Goal: Information Seeking & Learning: Learn about a topic

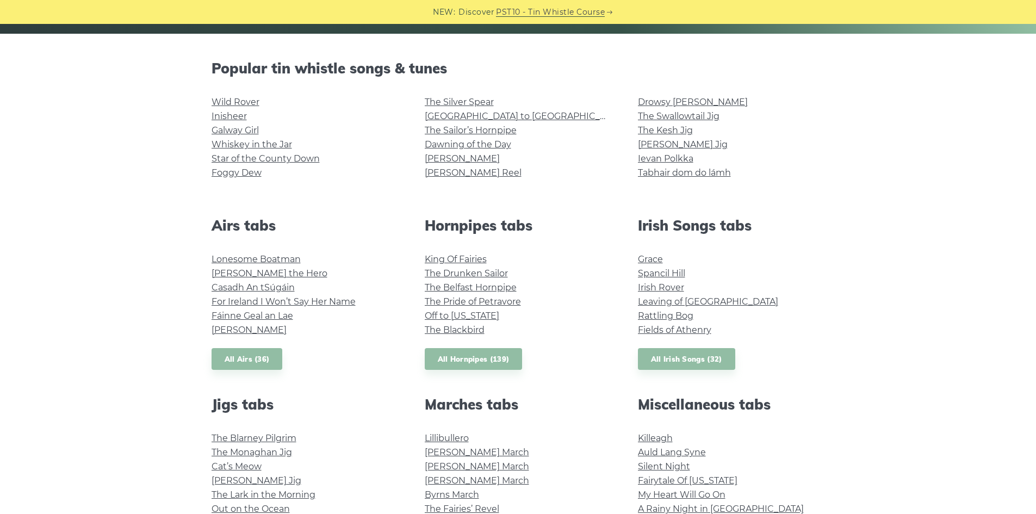
scroll to position [290, 0]
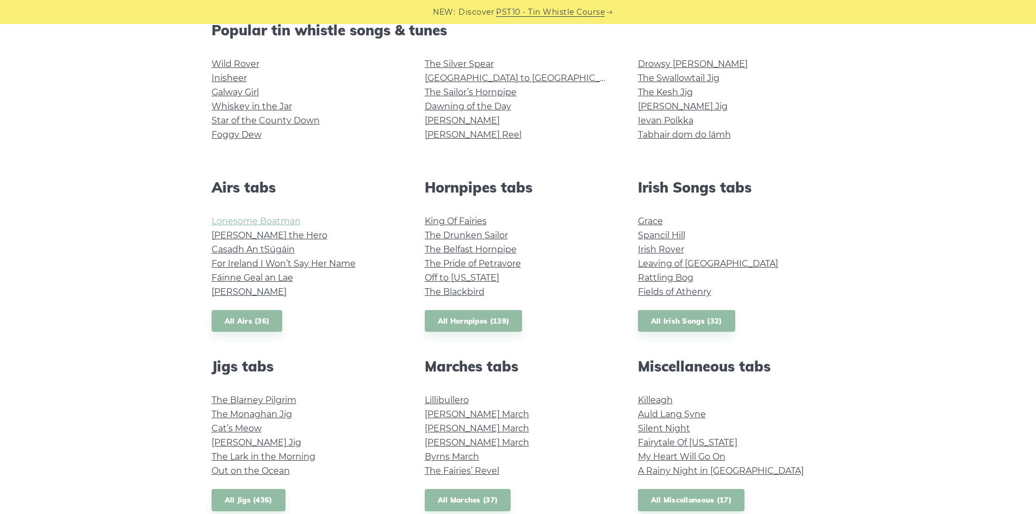
click at [276, 223] on link "Lonesome Boatman" at bounding box center [256, 221] width 89 height 10
click at [653, 222] on link "Grace" at bounding box center [650, 221] width 25 height 10
click at [501, 237] on link "The Drunken Sailor" at bounding box center [466, 235] width 83 height 10
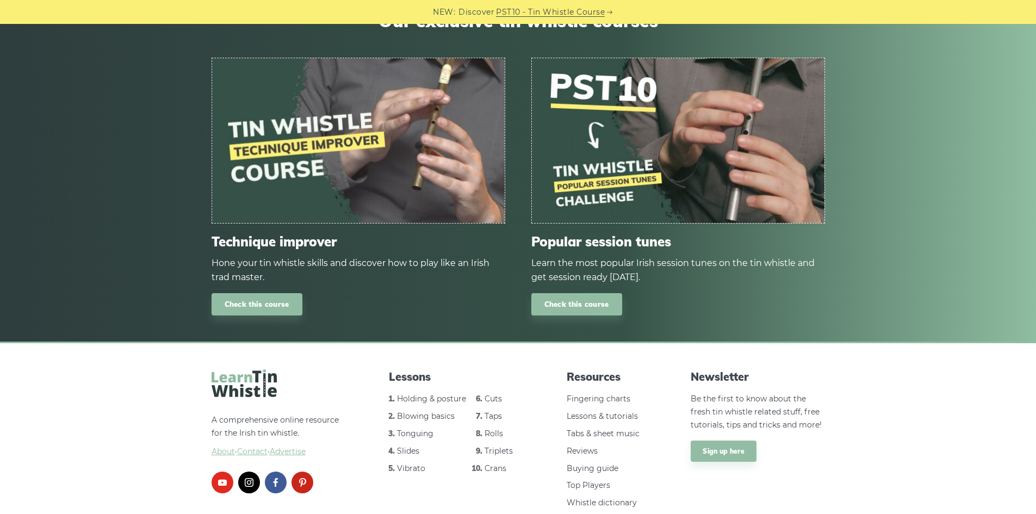
scroll to position [1233, 0]
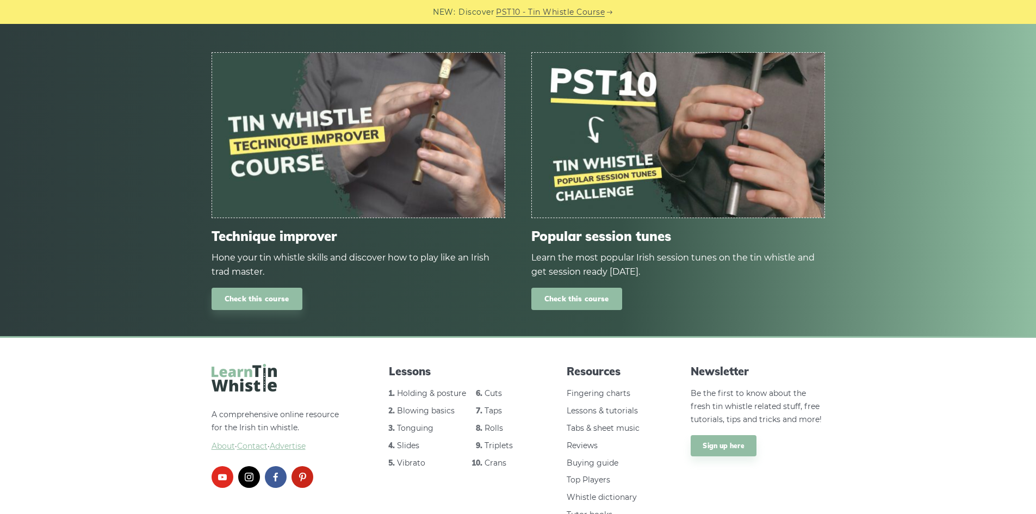
click at [584, 302] on link "Check this course" at bounding box center [577, 299] width 91 height 22
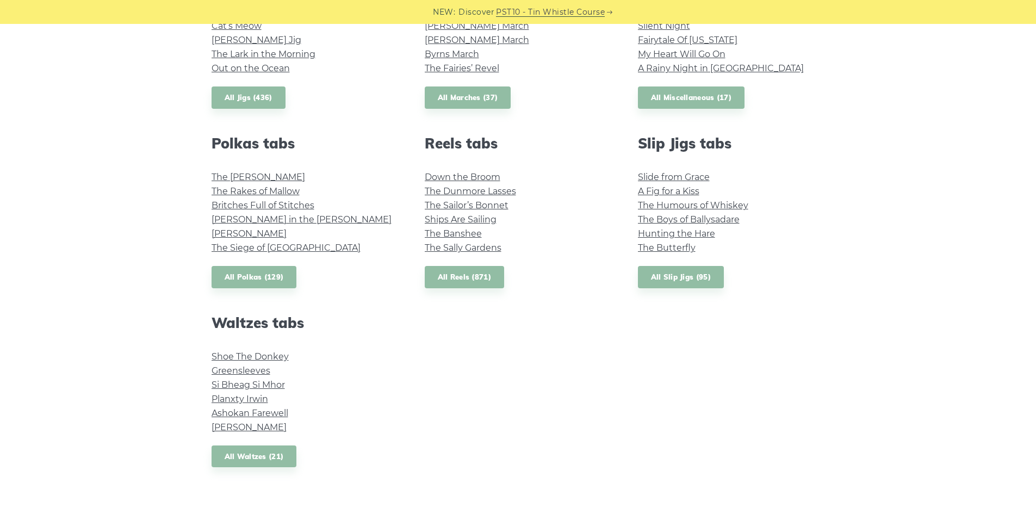
scroll to position [653, 0]
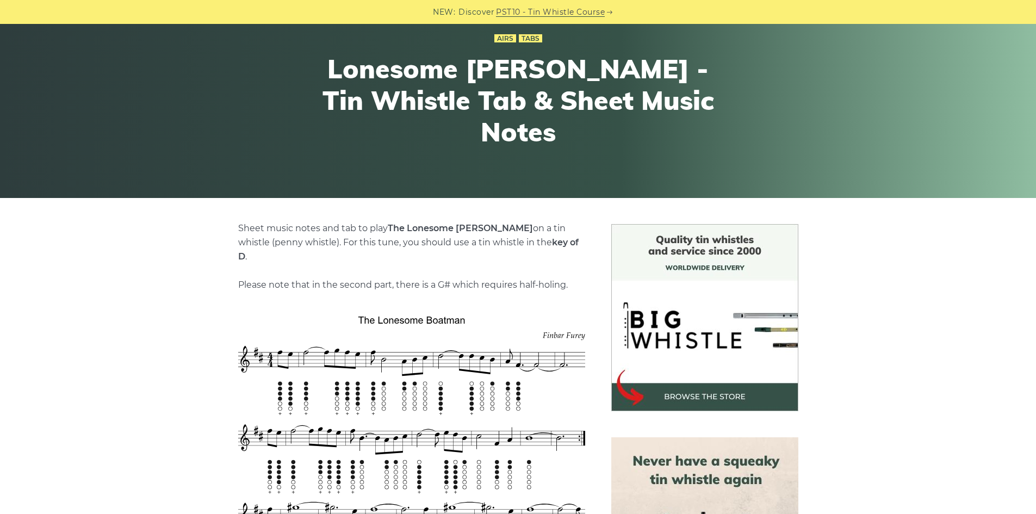
scroll to position [218, 0]
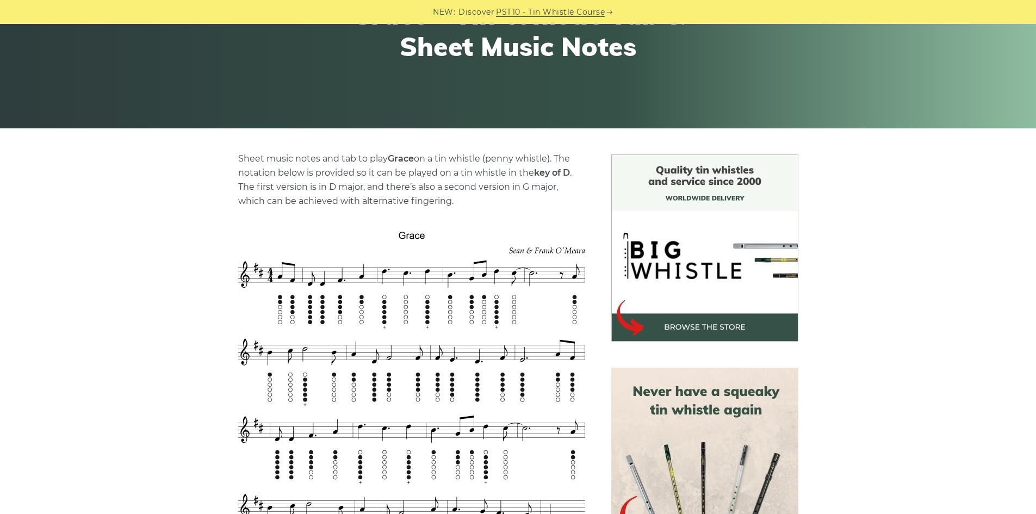
scroll to position [218, 0]
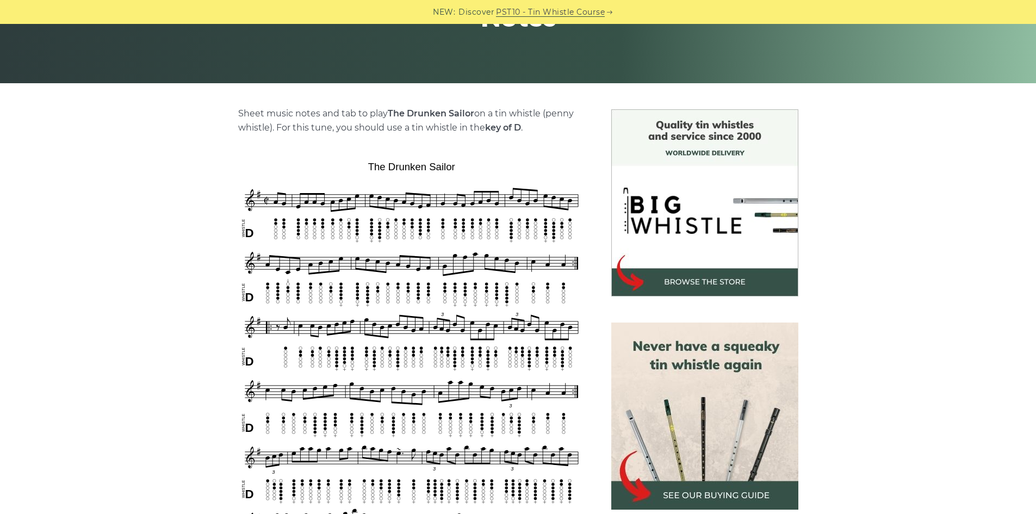
scroll to position [218, 0]
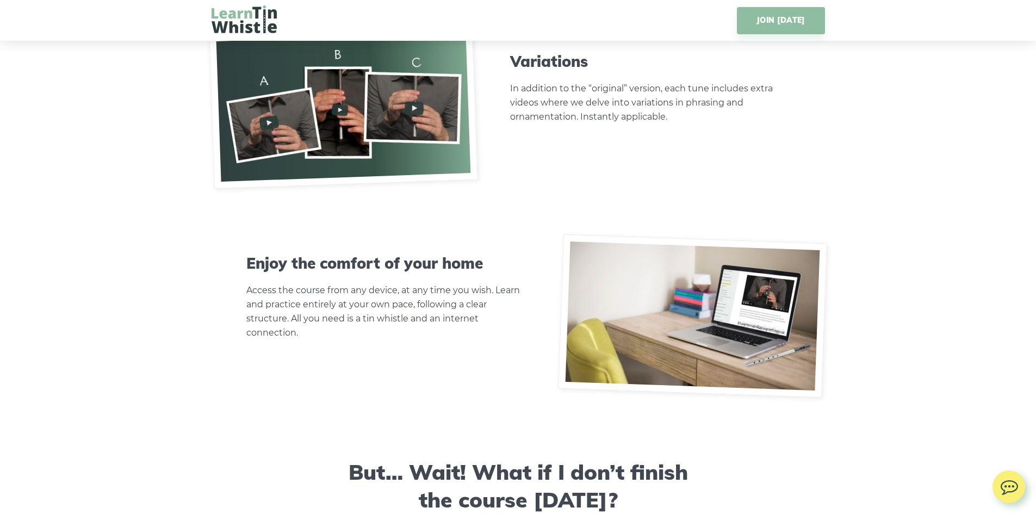
scroll to position [3845, 0]
